Goal: Communication & Community: Answer question/provide support

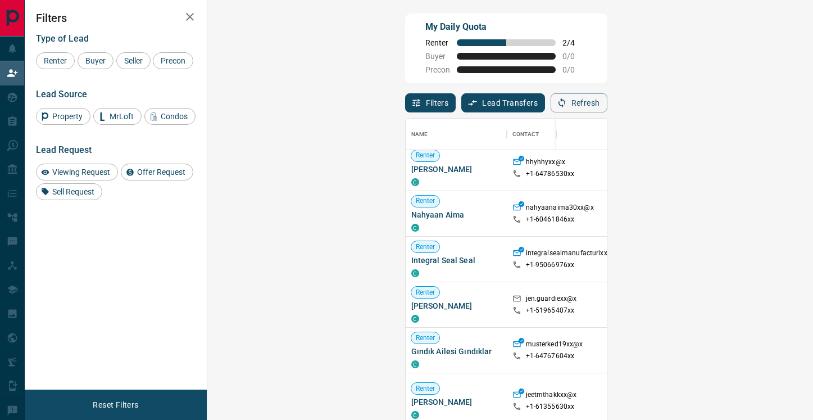
scroll to position [198, 0]
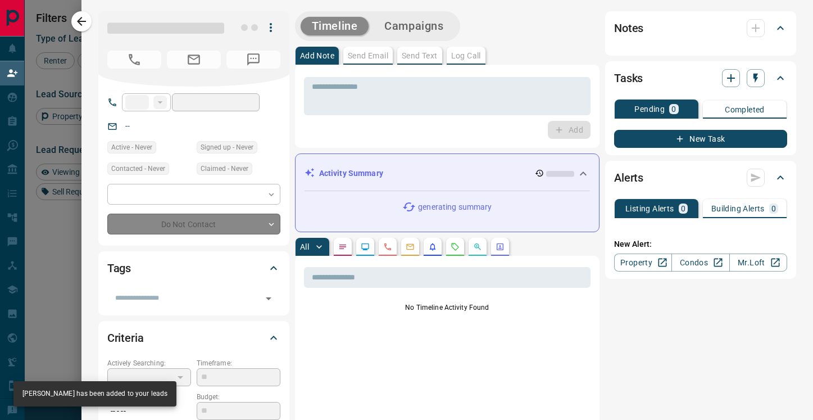
type input "**"
type input "**********"
type input "**"
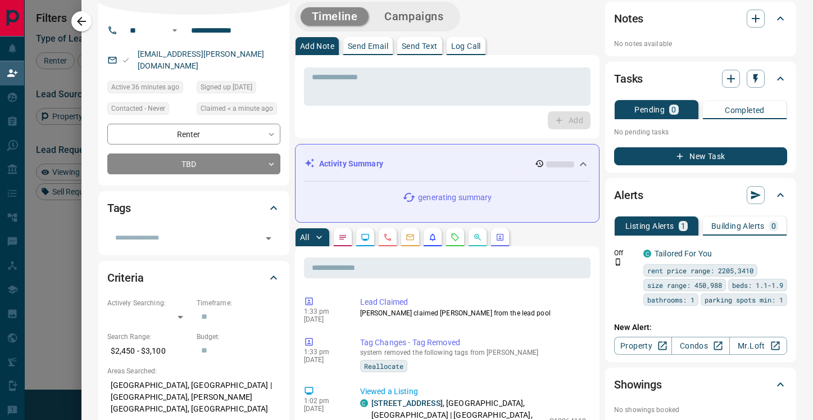
scroll to position [0, 0]
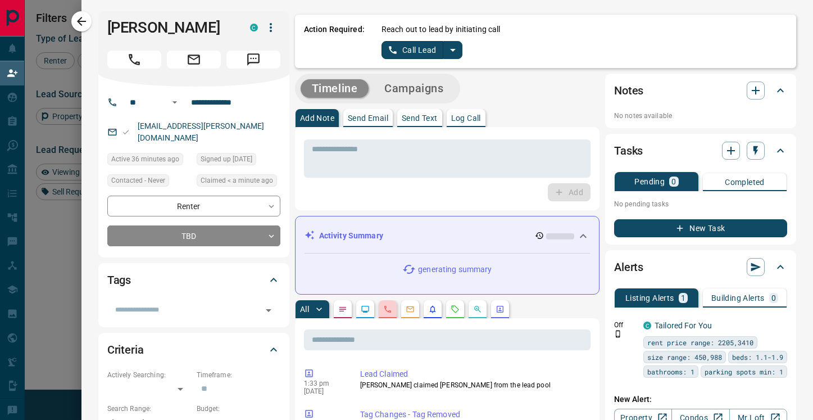
click at [382, 303] on button "button" at bounding box center [388, 309] width 18 height 18
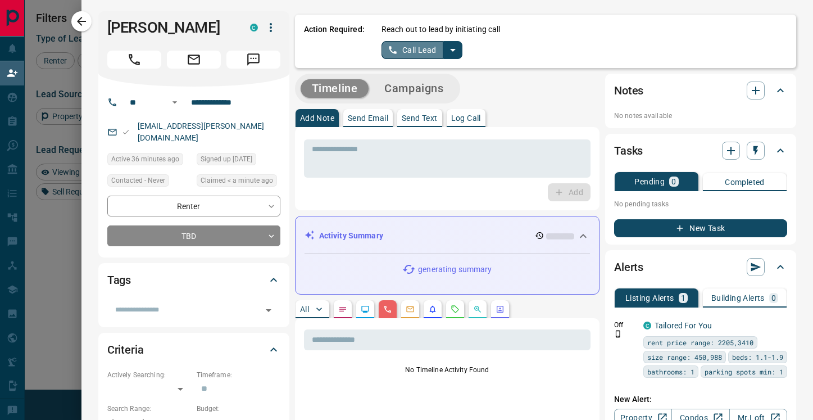
click at [416, 51] on button "Call Lead" at bounding box center [412, 50] width 62 height 18
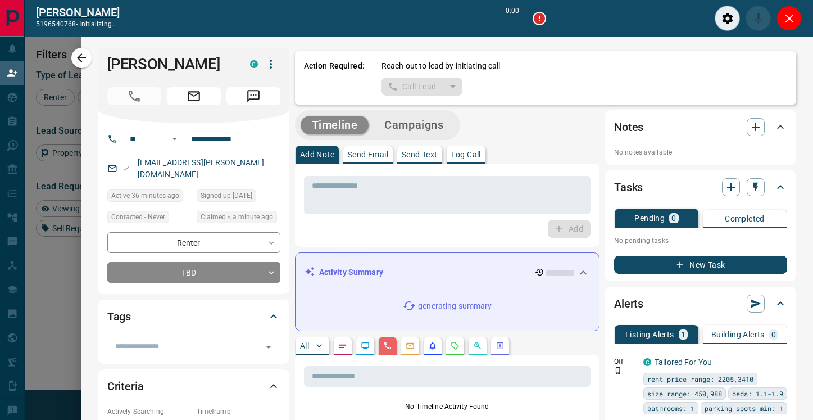
scroll to position [289, 581]
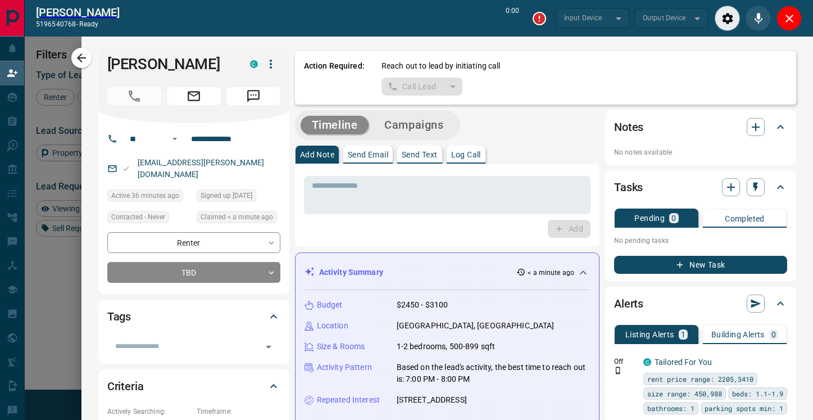
type input "*******"
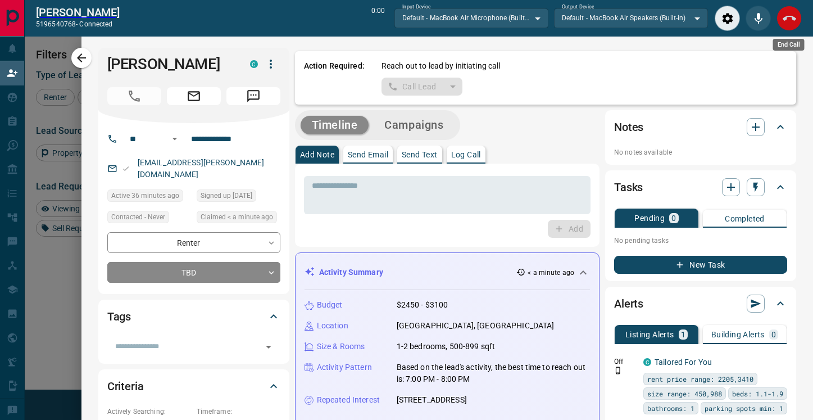
click at [786, 22] on icon "End Call" at bounding box center [789, 18] width 13 height 13
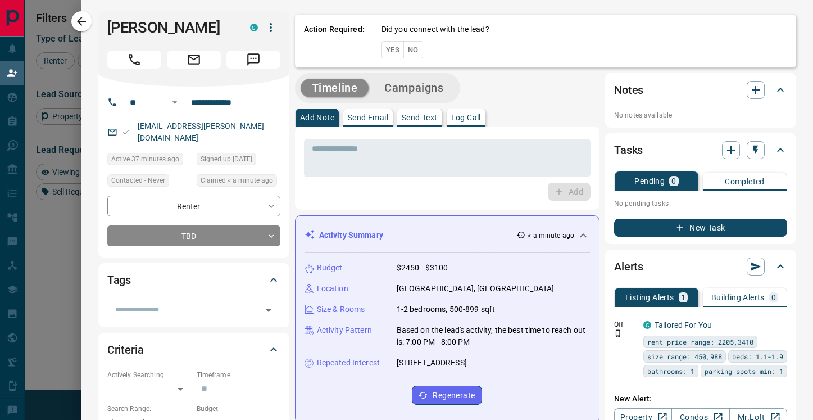
scroll to position [317, 581]
click at [412, 51] on button "No" at bounding box center [413, 49] width 20 height 17
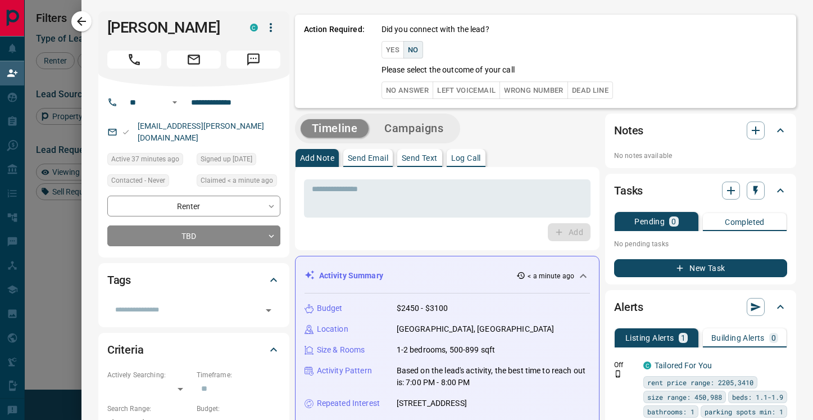
click at [414, 88] on button "No Answer" at bounding box center [407, 89] width 52 height 17
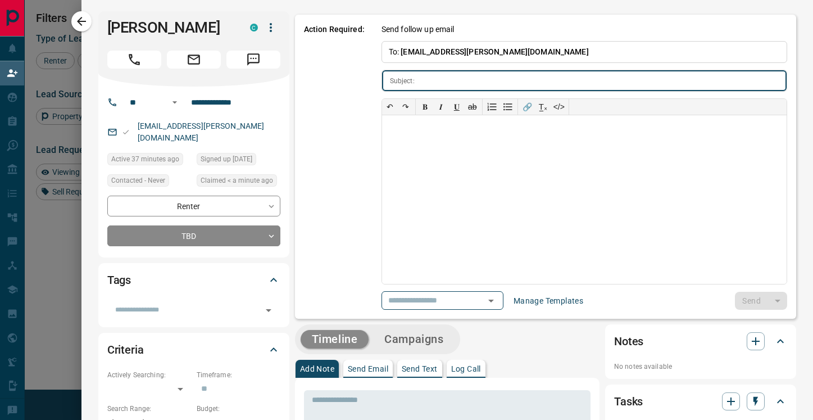
type input "**********"
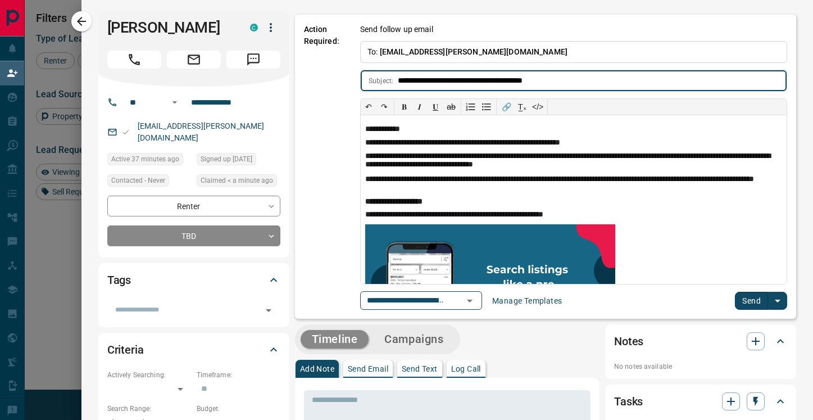
click at [753, 303] on button "Send" at bounding box center [751, 301] width 33 height 18
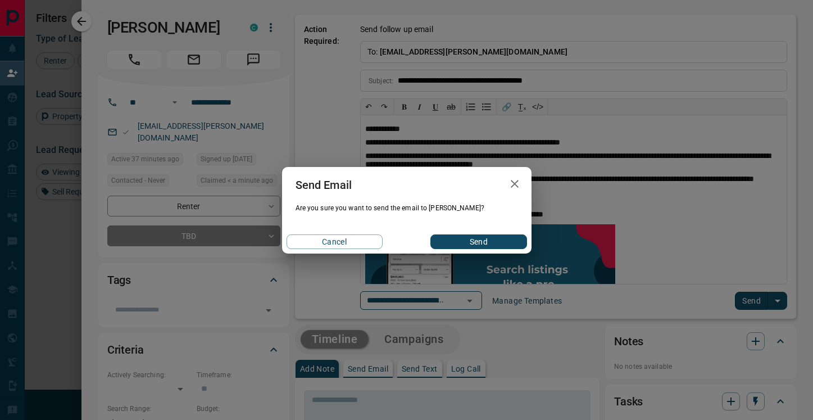
click at [459, 242] on button "Send" at bounding box center [478, 241] width 96 height 15
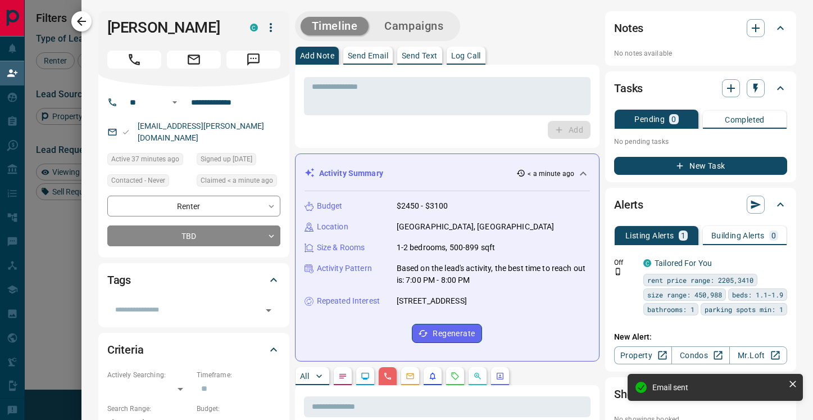
click at [80, 28] on icon "button" at bounding box center [81, 21] width 13 height 13
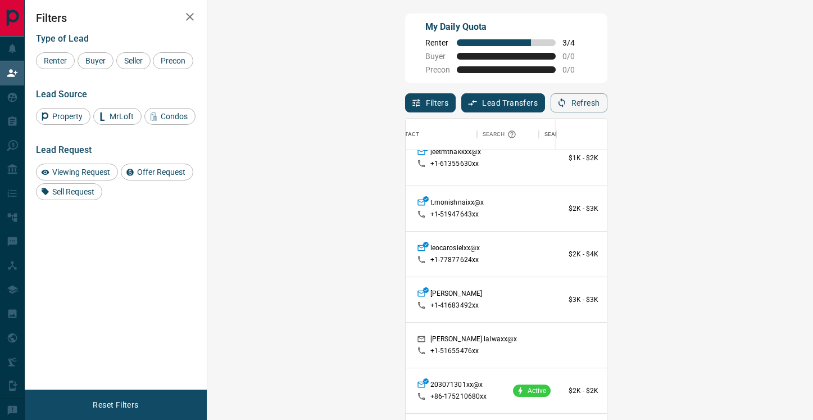
scroll to position [439, 120]
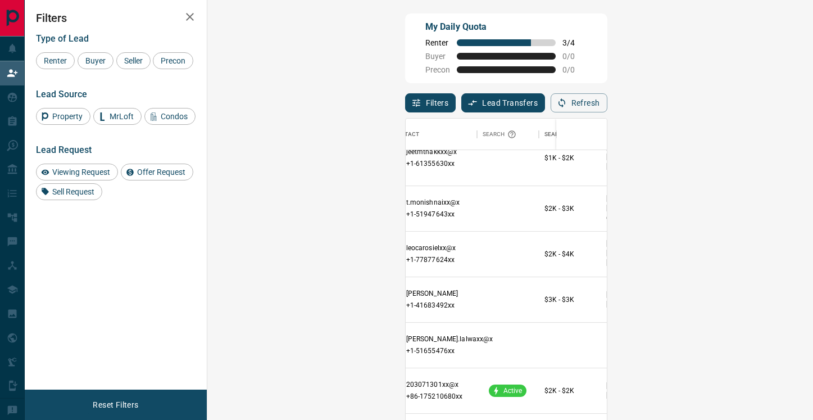
click at [720, 339] on span "Viewing Request ( 2 )" at bounding box center [751, 344] width 62 height 11
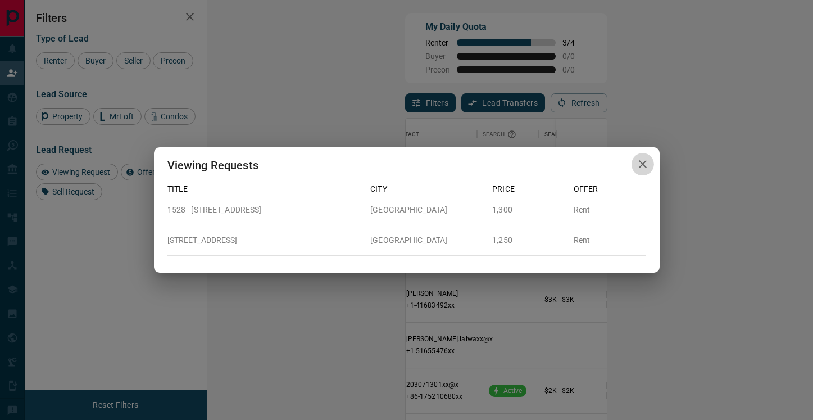
click at [641, 163] on icon "button" at bounding box center [643, 164] width 8 height 8
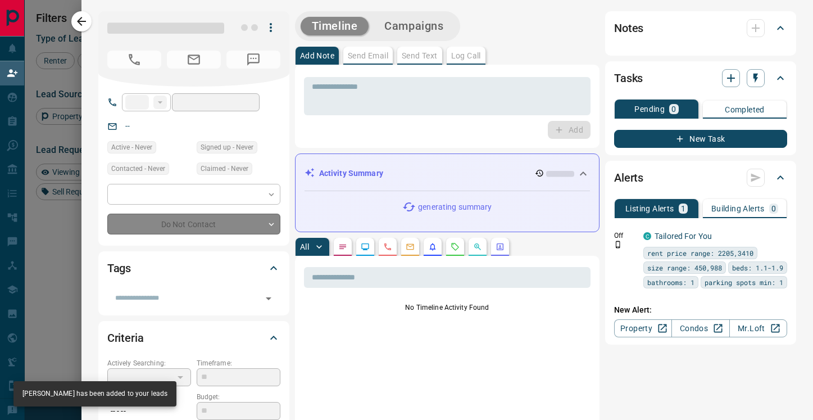
type input "**"
type input "**********"
type input "**"
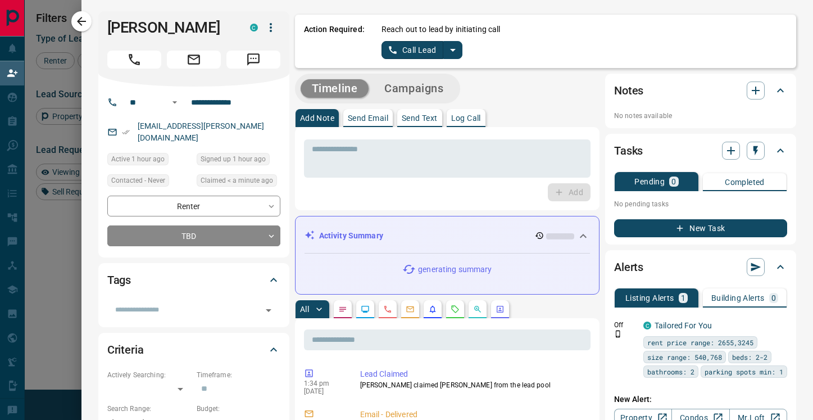
scroll to position [0, 0]
drag, startPoint x: 211, startPoint y: 28, endPoint x: 104, endPoint y: 22, distance: 106.9
click at [104, 22] on div "[PERSON_NAME] C" at bounding box center [193, 48] width 191 height 75
copy h1 "[PERSON_NAME]"
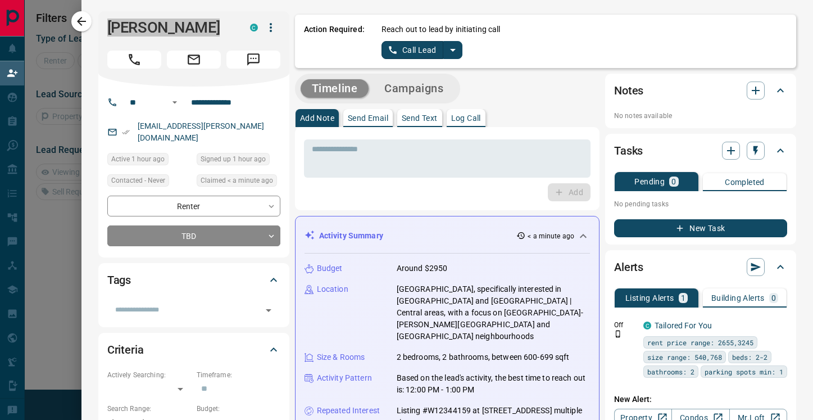
scroll to position [76, 581]
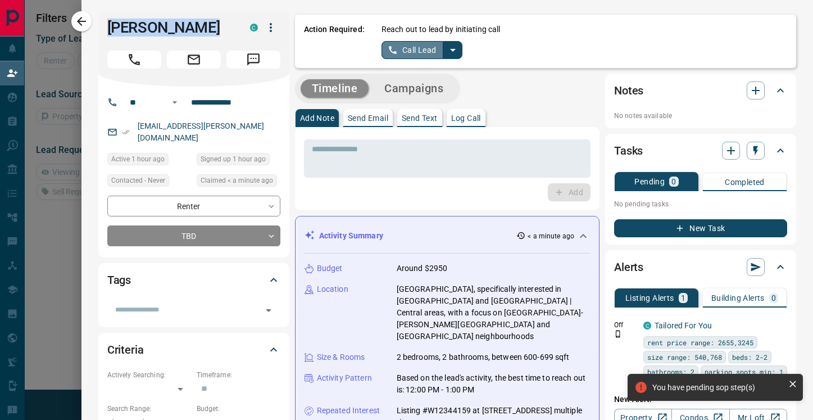
click at [413, 48] on button "Call Lead" at bounding box center [412, 50] width 62 height 18
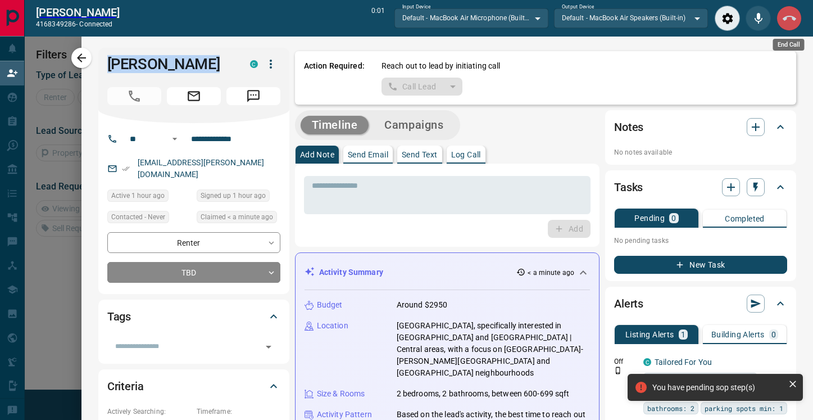
click at [789, 19] on icon "End Call" at bounding box center [789, 18] width 13 height 13
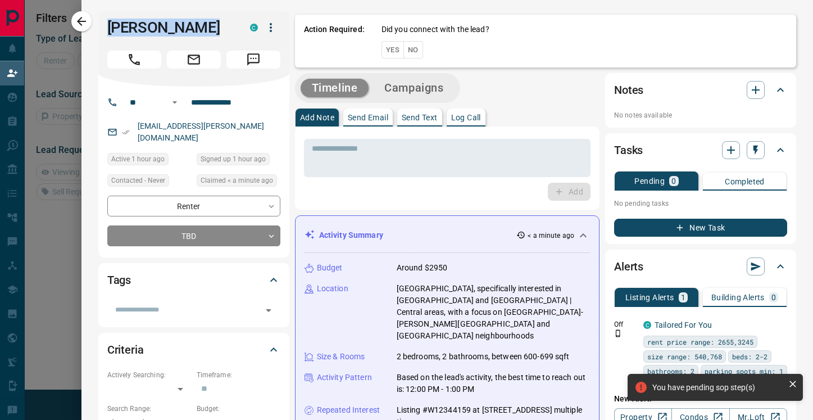
click at [416, 48] on button "No" at bounding box center [413, 49] width 20 height 17
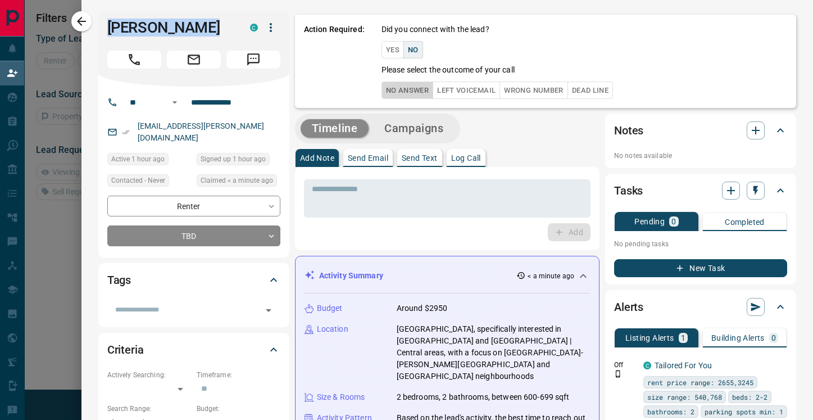
click at [411, 90] on button "No Answer" at bounding box center [407, 89] width 52 height 17
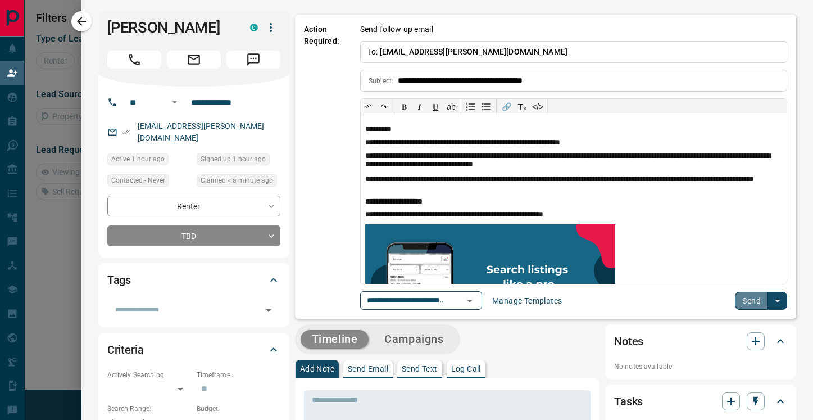
click at [744, 301] on button "Send" at bounding box center [751, 301] width 33 height 18
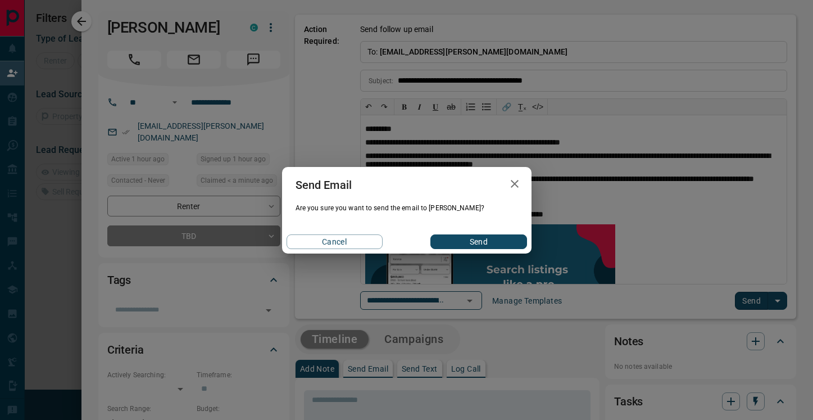
click at [474, 243] on button "Send" at bounding box center [478, 241] width 96 height 15
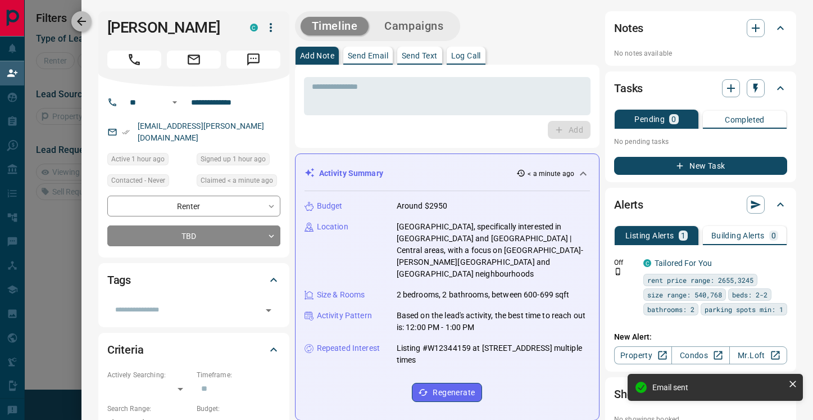
click at [85, 29] on button "button" at bounding box center [81, 21] width 20 height 20
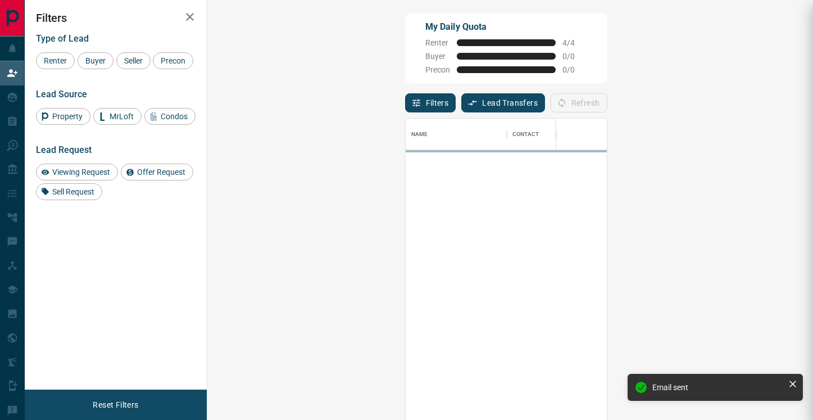
scroll to position [317, 581]
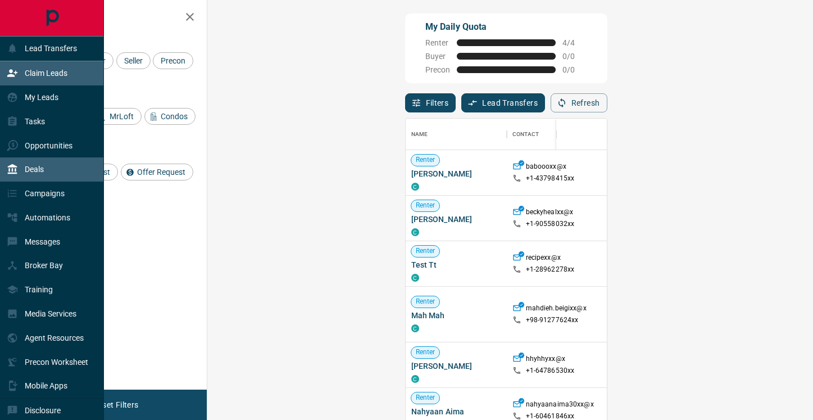
click at [38, 163] on div "Deals" at bounding box center [25, 169] width 37 height 19
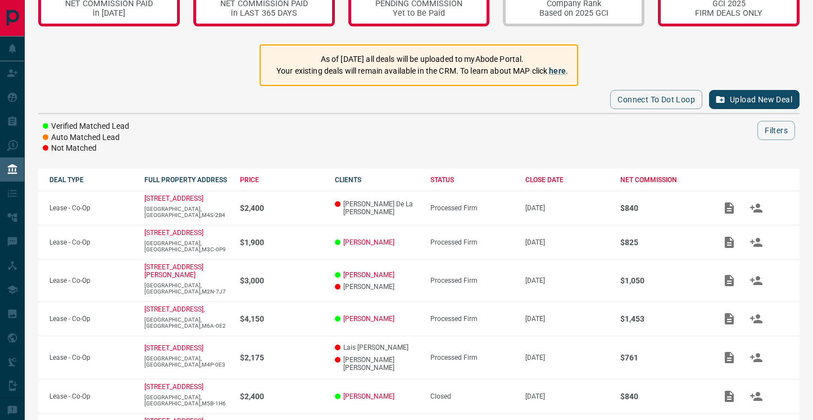
scroll to position [48, 0]
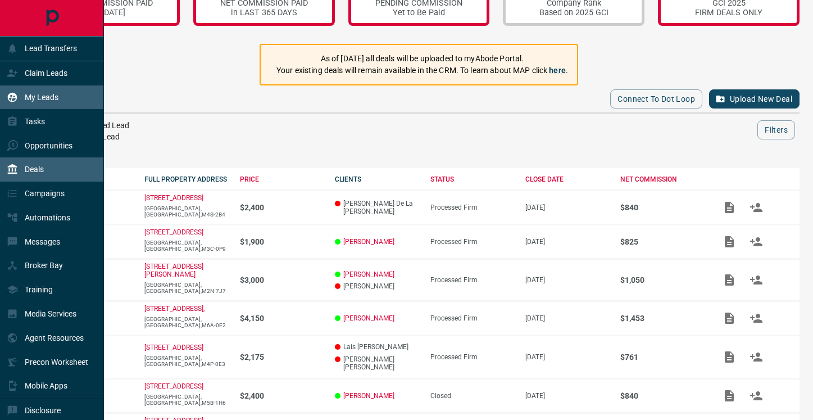
click at [18, 94] on div "My Leads" at bounding box center [33, 97] width 52 height 19
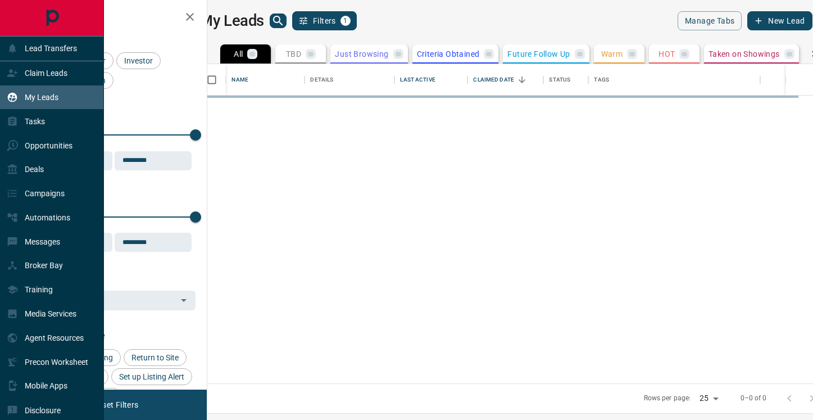
scroll to position [319, 601]
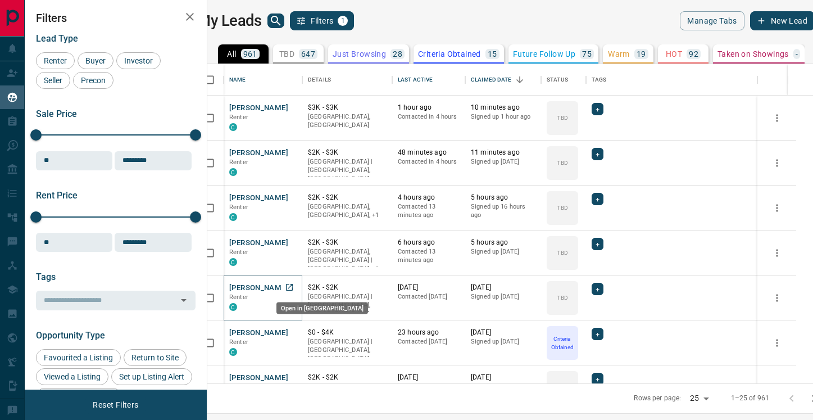
click at [294, 287] on icon "Open in New Tab" at bounding box center [289, 287] width 9 height 9
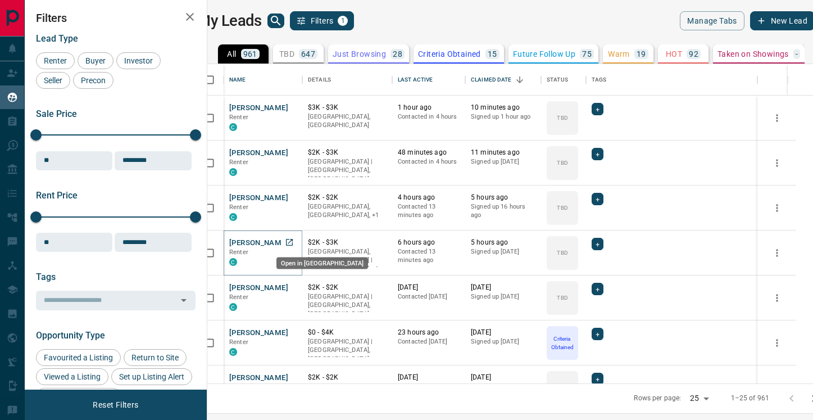
click at [293, 239] on icon "Open in New Tab" at bounding box center [289, 242] width 7 height 7
click at [294, 194] on icon "Open in New Tab" at bounding box center [289, 197] width 9 height 9
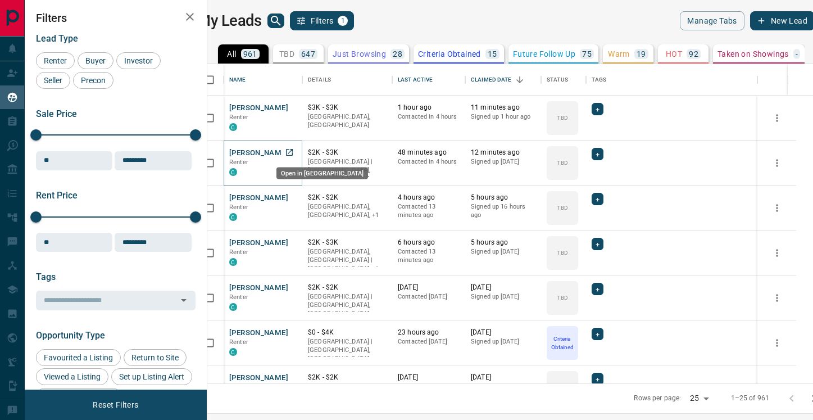
click at [294, 151] on icon "Open in New Tab" at bounding box center [289, 152] width 9 height 9
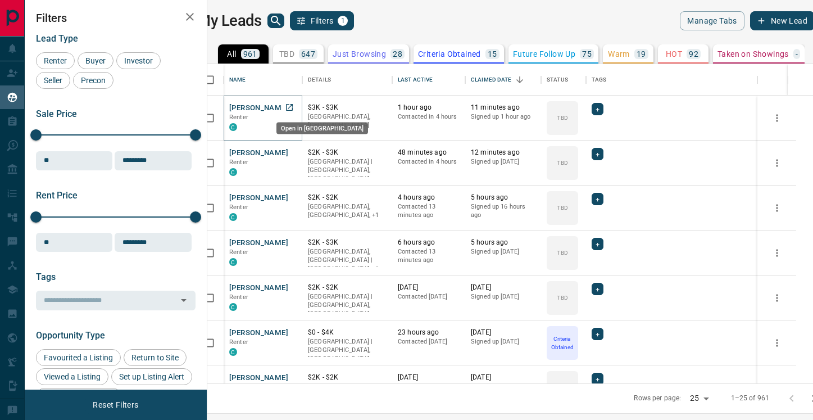
click at [294, 104] on icon "Open in New Tab" at bounding box center [289, 107] width 9 height 9
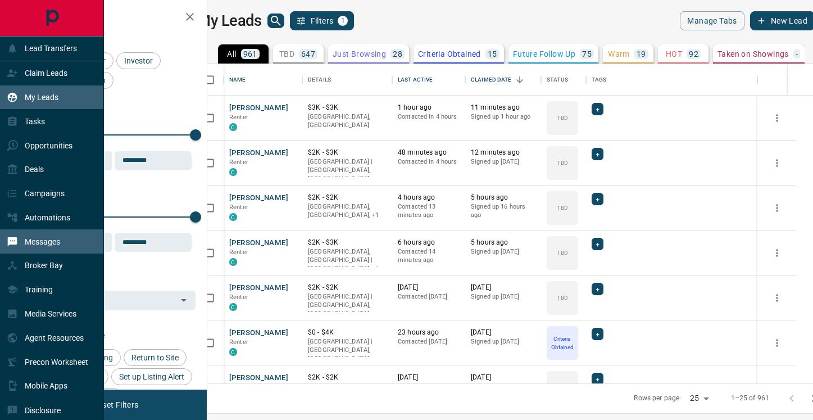
click at [42, 240] on p "Messages" at bounding box center [42, 241] width 35 height 9
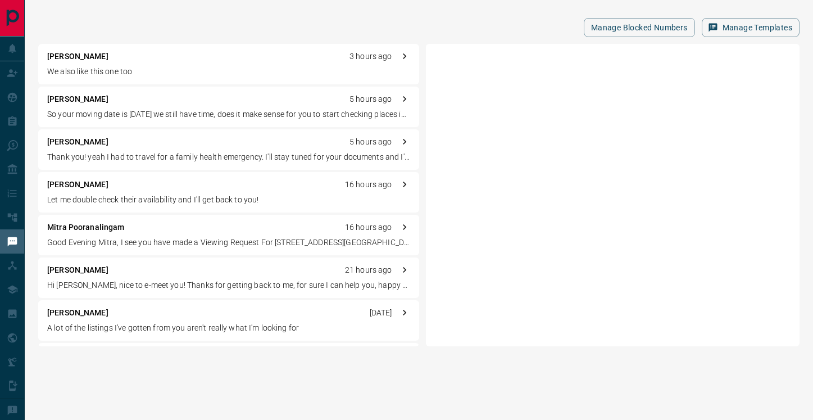
click at [121, 78] on div "[PERSON_NAME] 3 hours ago We also like this one too" at bounding box center [228, 64] width 381 height 40
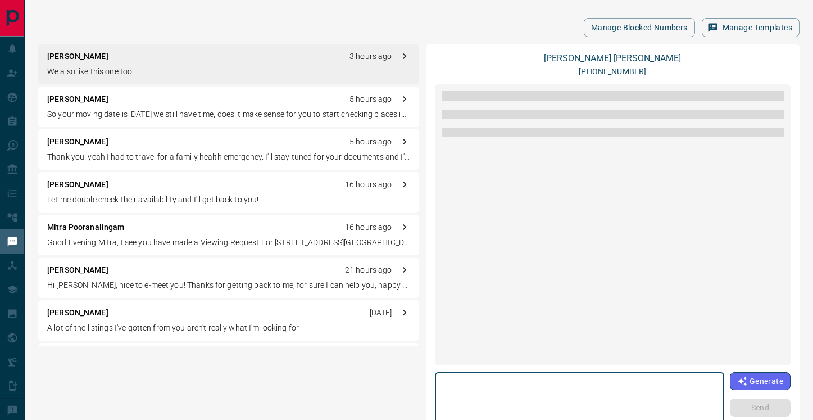
scroll to position [758, 0]
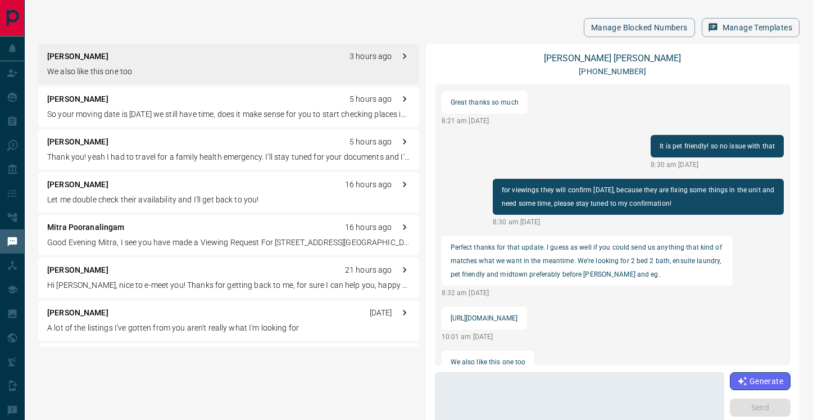
drag, startPoint x: 686, startPoint y: 290, endPoint x: 452, endPoint y: 289, distance: 234.3
click at [452, 311] on p "[URL][DOMAIN_NAME]" at bounding box center [484, 317] width 67 height 13
copy p "[URL][DOMAIN_NAME]"
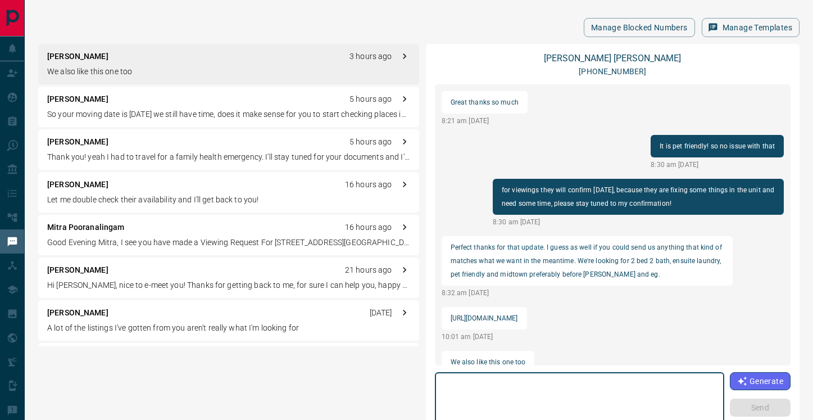
click at [508, 380] on textarea at bounding box center [580, 401] width 274 height 48
type textarea "*"
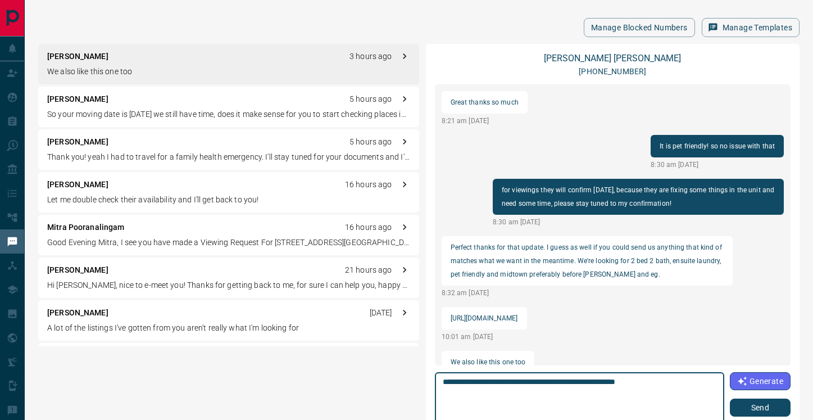
type textarea "**********"
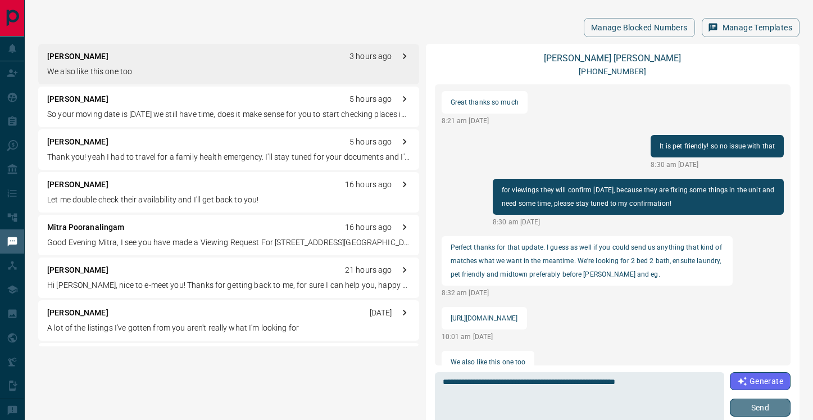
click at [736, 407] on button "Send" at bounding box center [760, 407] width 61 height 18
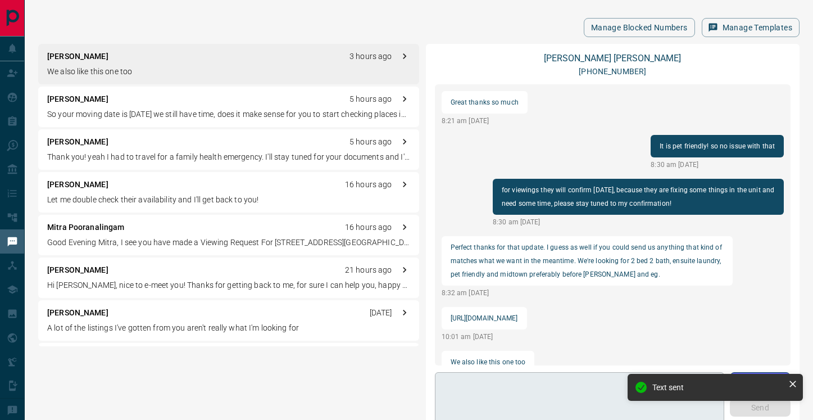
scroll to position [802, 0]
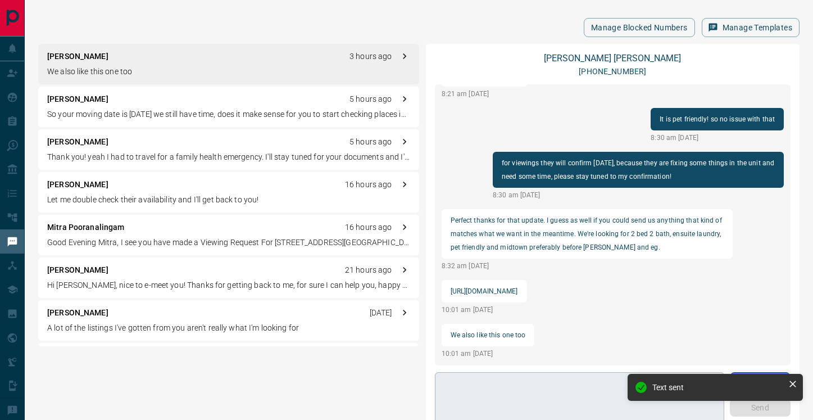
click at [627, 393] on div "Text sent" at bounding box center [715, 391] width 180 height 40
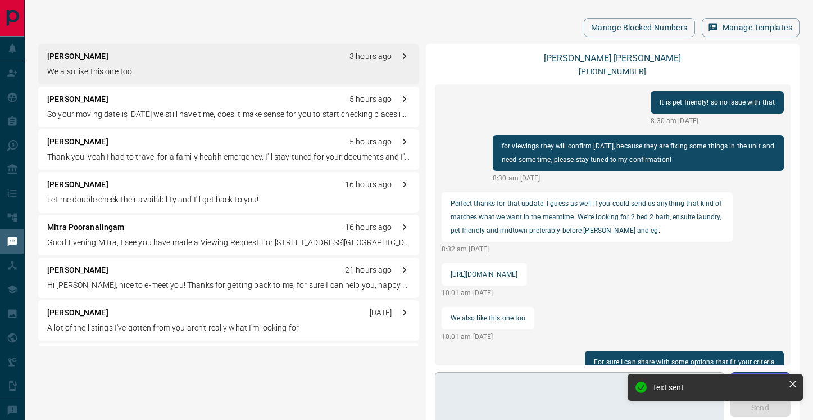
click at [581, 388] on textarea at bounding box center [579, 401] width 273 height 48
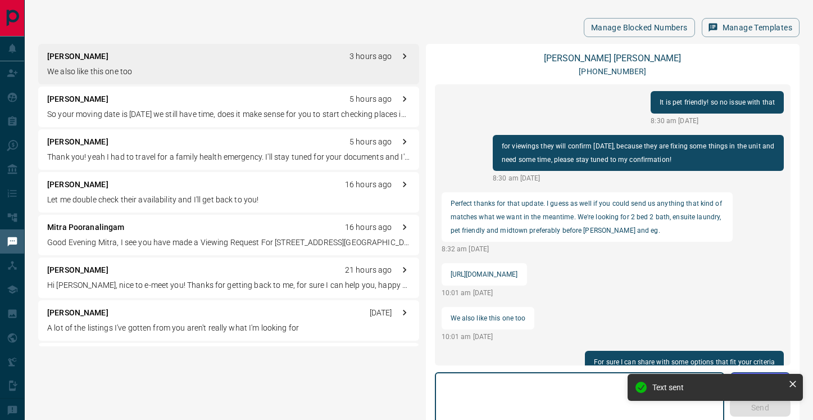
paste textarea "**********"
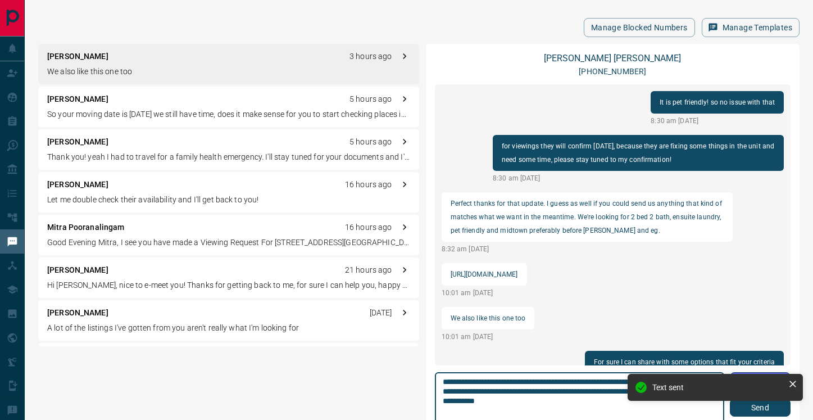
type textarea "**********"
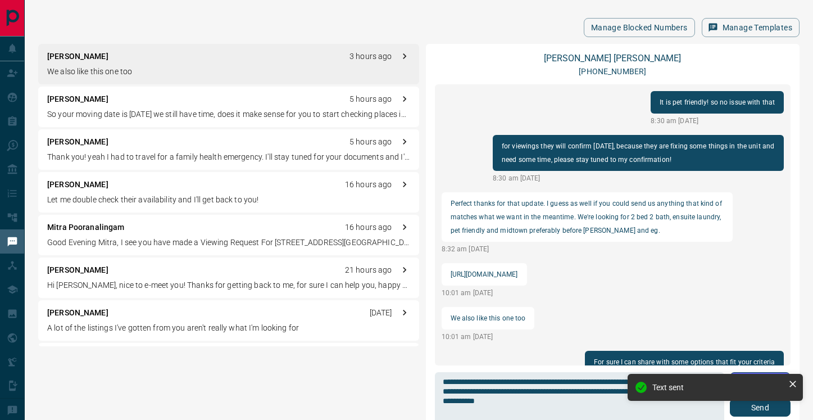
click at [766, 406] on div "Text sent" at bounding box center [715, 391] width 180 height 40
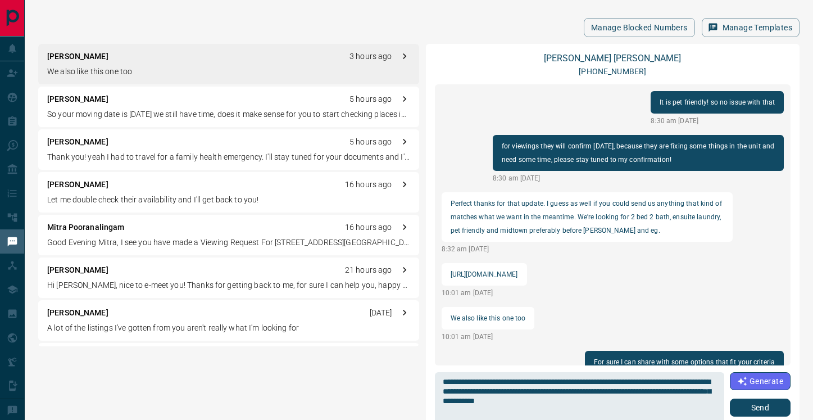
click at [757, 407] on div "Text sent" at bounding box center [715, 391] width 180 height 40
click at [752, 410] on button "Send" at bounding box center [760, 407] width 61 height 18
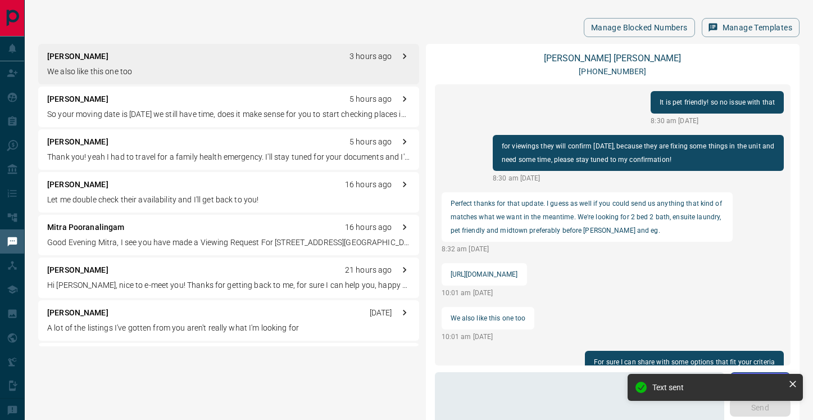
scroll to position [846, 0]
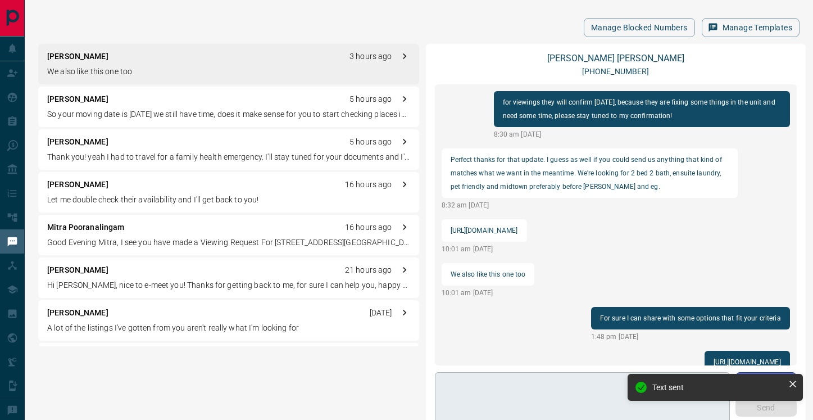
click at [542, 385] on textarea at bounding box center [583, 401] width 280 height 48
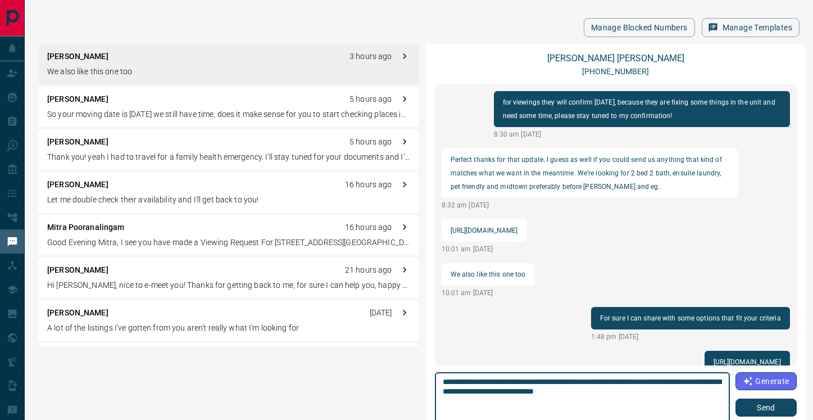
type textarea "**********"
click at [752, 412] on button "Send" at bounding box center [765, 407] width 61 height 18
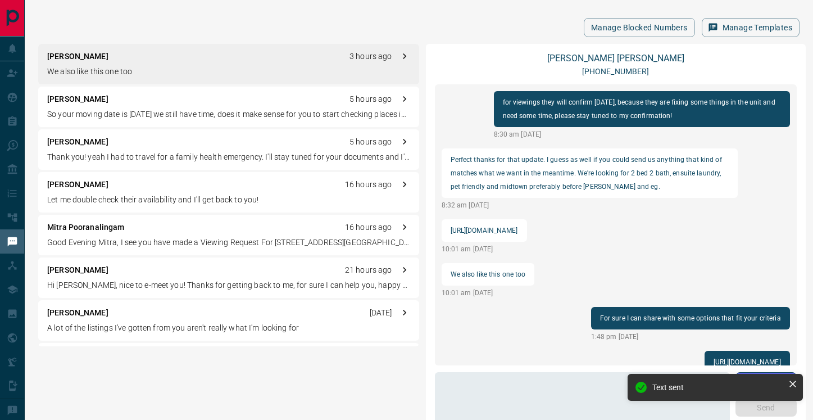
scroll to position [903, 0]
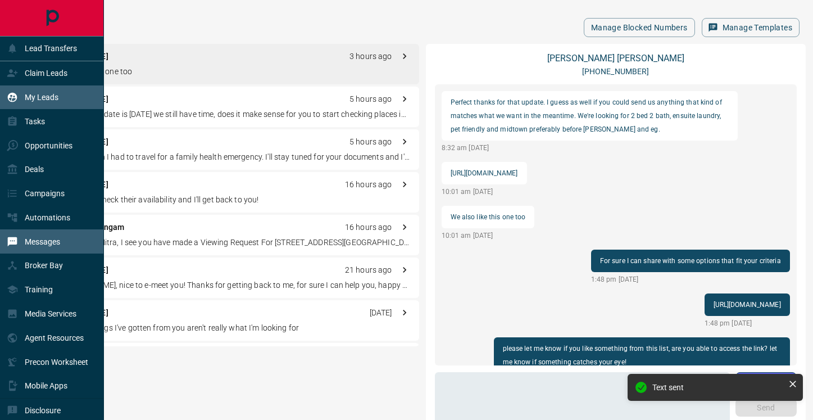
click at [26, 97] on p "My Leads" at bounding box center [42, 97] width 34 height 9
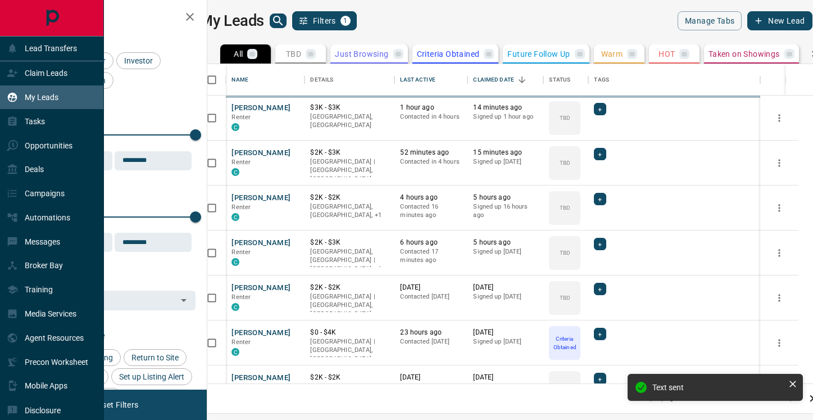
scroll to position [319, 601]
